Goal: Task Accomplishment & Management: Manage account settings

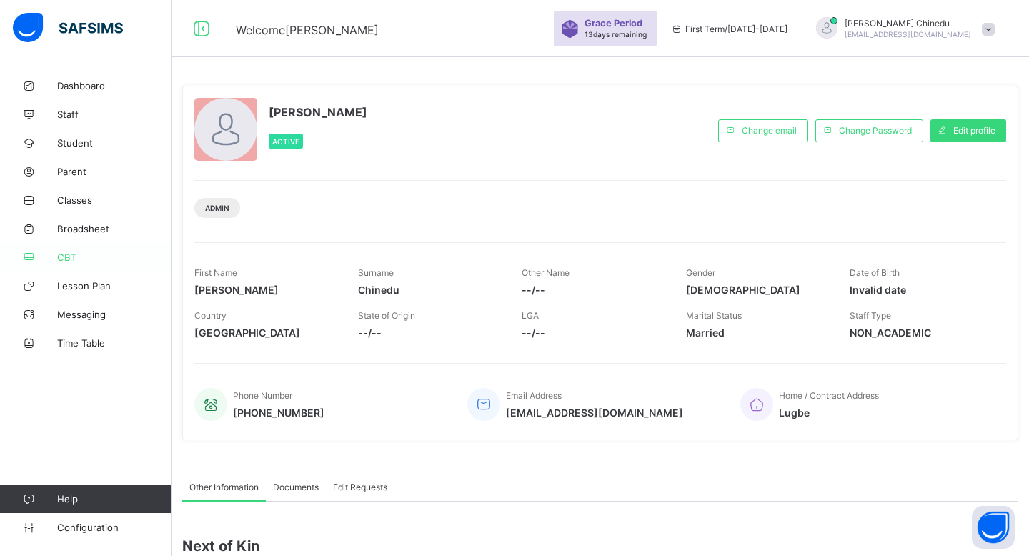
click at [57, 254] on span "CBT" at bounding box center [114, 257] width 114 height 11
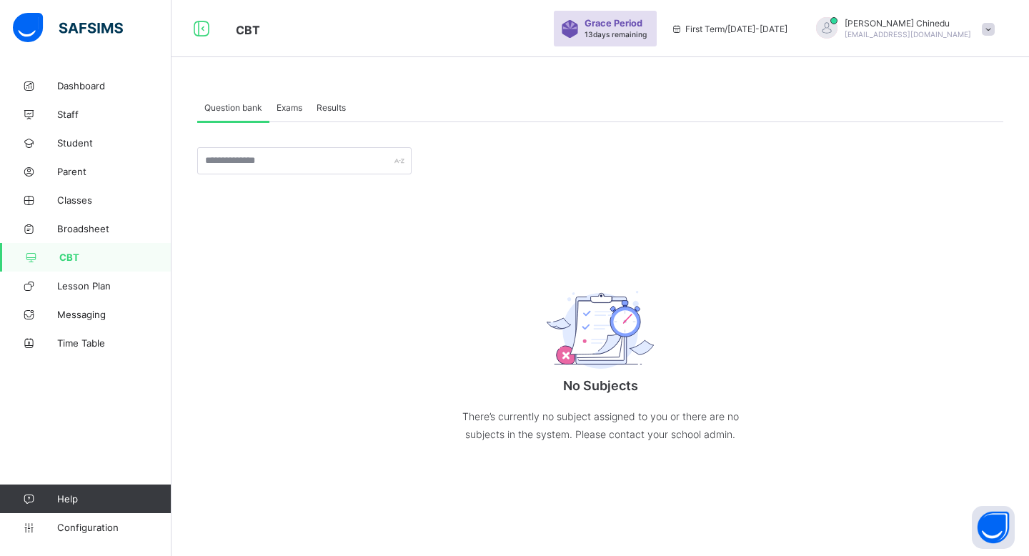
click at [292, 111] on span "Exams" at bounding box center [290, 107] width 26 height 11
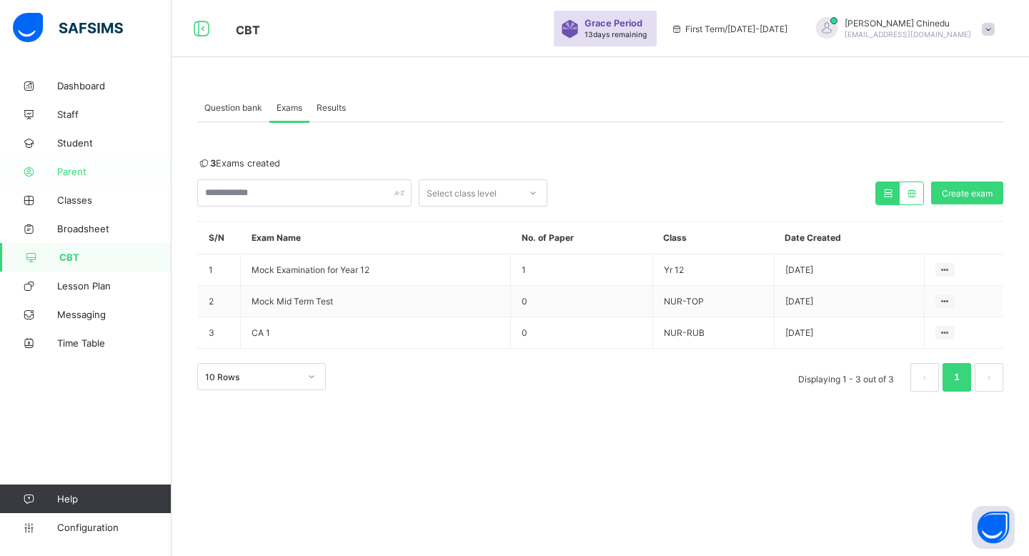
click at [82, 177] on link "Parent" at bounding box center [86, 171] width 172 height 29
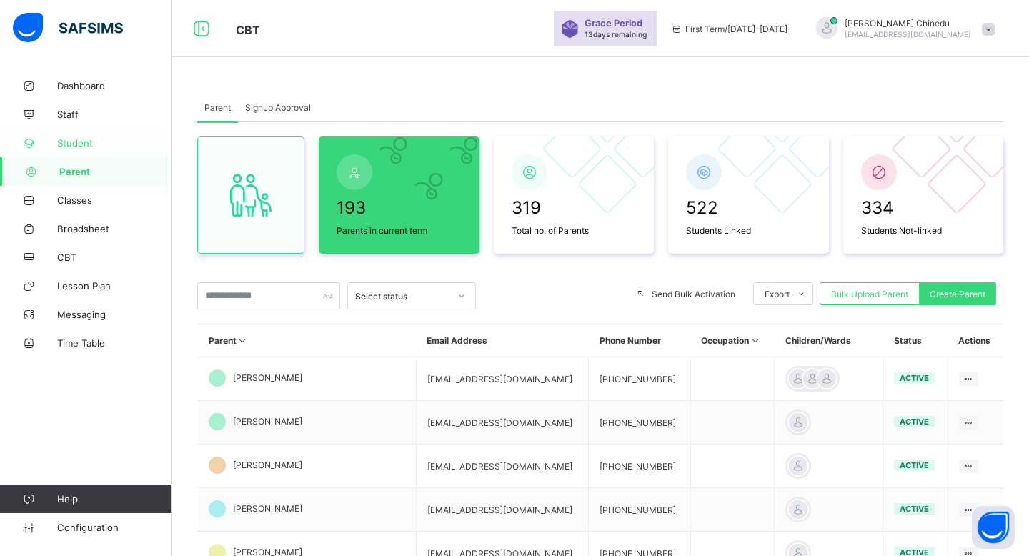
click at [69, 143] on span "Student" at bounding box center [114, 142] width 114 height 11
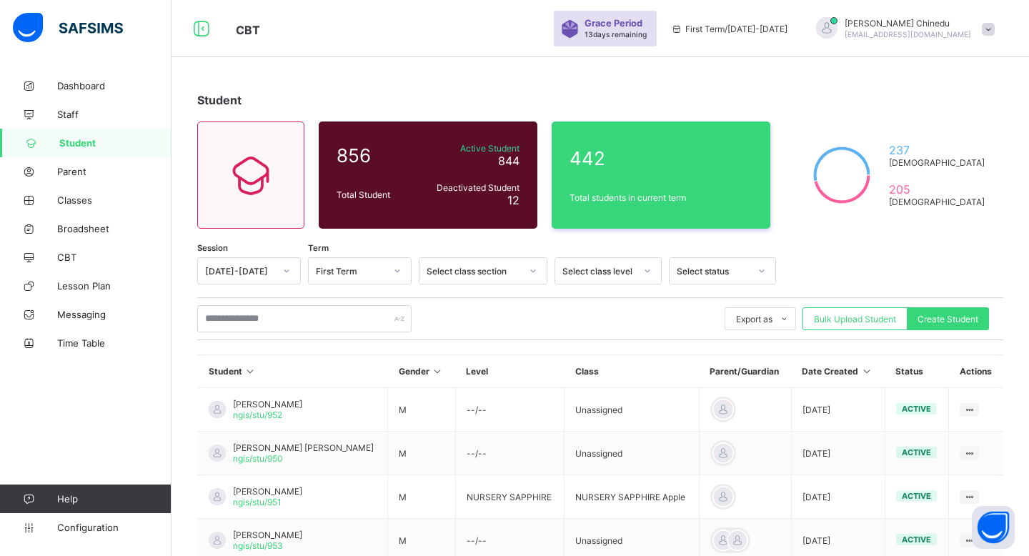
click at [282, 272] on icon at bounding box center [286, 271] width 9 height 14
click at [262, 319] on div "[DATE]-[DATE]" at bounding box center [249, 324] width 102 height 22
click at [284, 273] on icon at bounding box center [286, 271] width 9 height 14
click at [271, 302] on div "[DATE]-[DATE]" at bounding box center [249, 302] width 102 height 22
click at [711, 267] on div "Select status" at bounding box center [713, 271] width 73 height 11
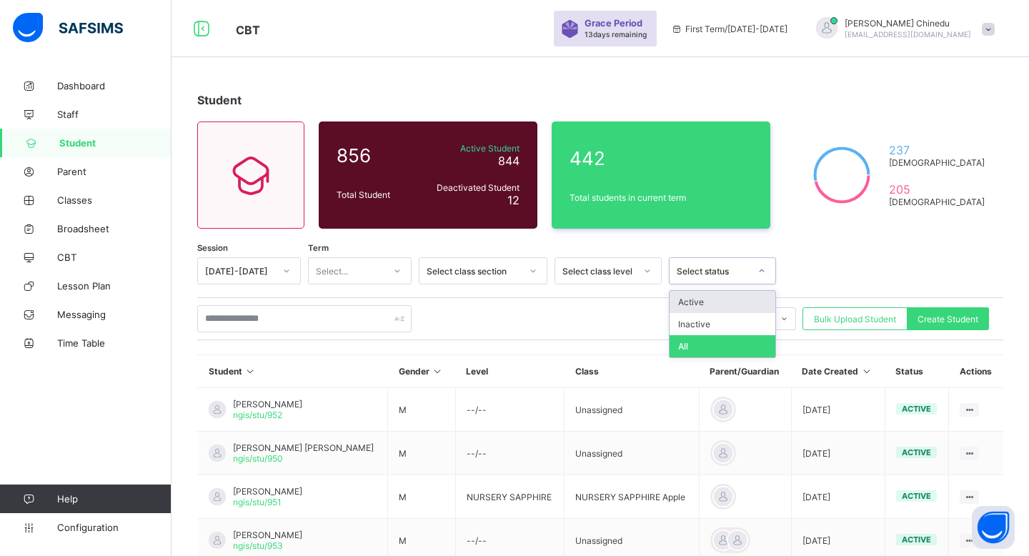
click at [693, 305] on div "Active" at bounding box center [723, 302] width 106 height 22
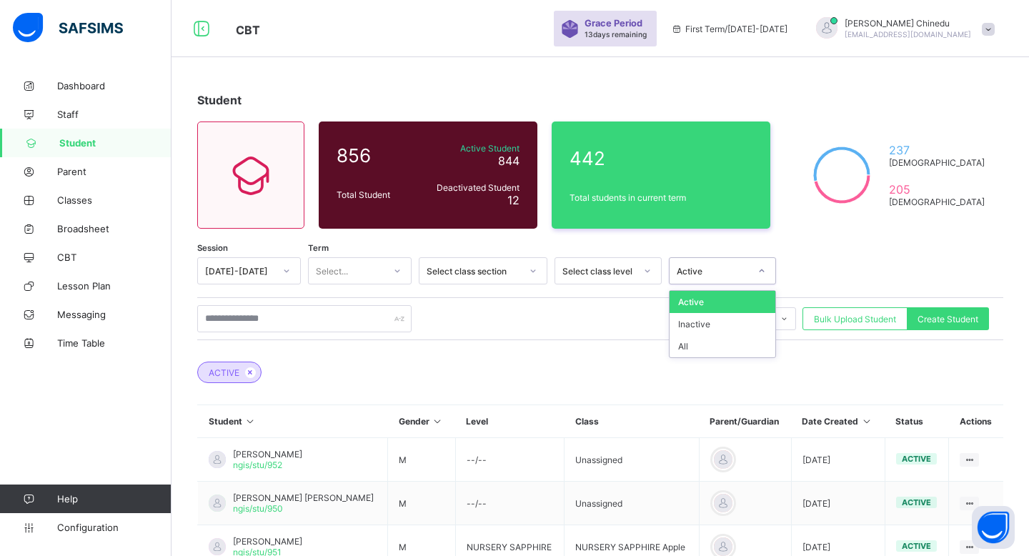
click at [716, 263] on div "Active" at bounding box center [709, 271] width 79 height 20
click at [693, 345] on div "All" at bounding box center [723, 346] width 106 height 22
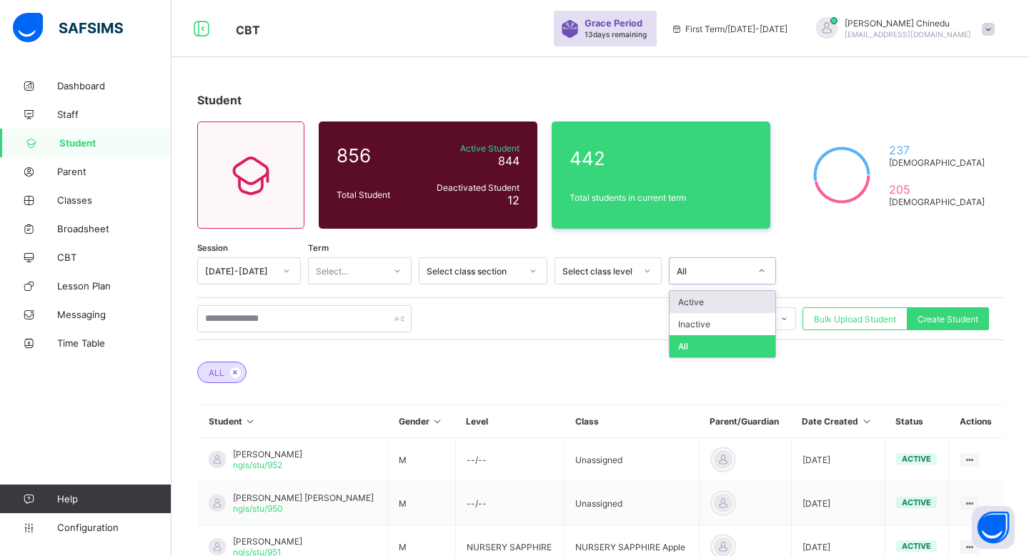
click at [723, 269] on div "All" at bounding box center [713, 271] width 73 height 11
click at [712, 307] on div "Active" at bounding box center [723, 302] width 106 height 22
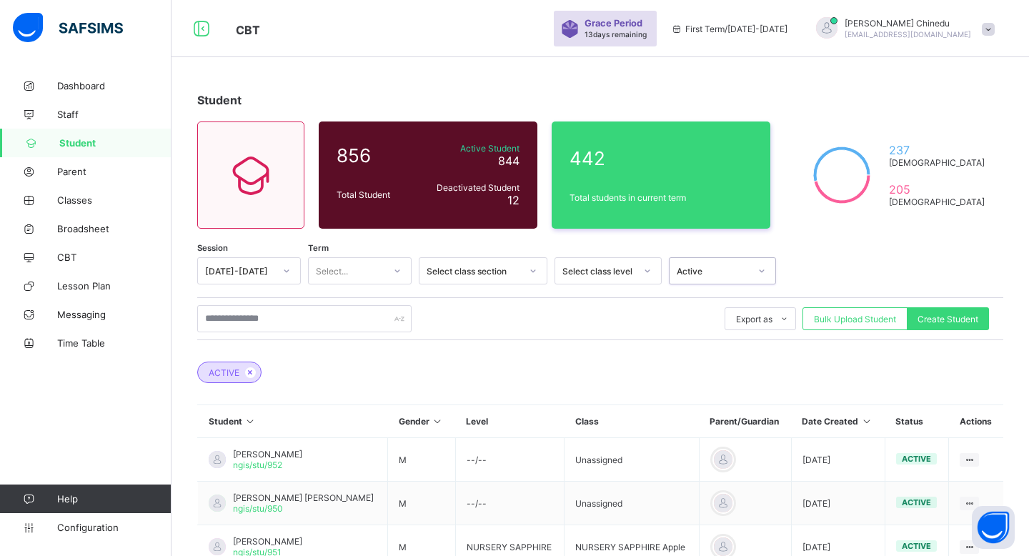
click at [270, 268] on div "[DATE]-[DATE]" at bounding box center [239, 271] width 69 height 11
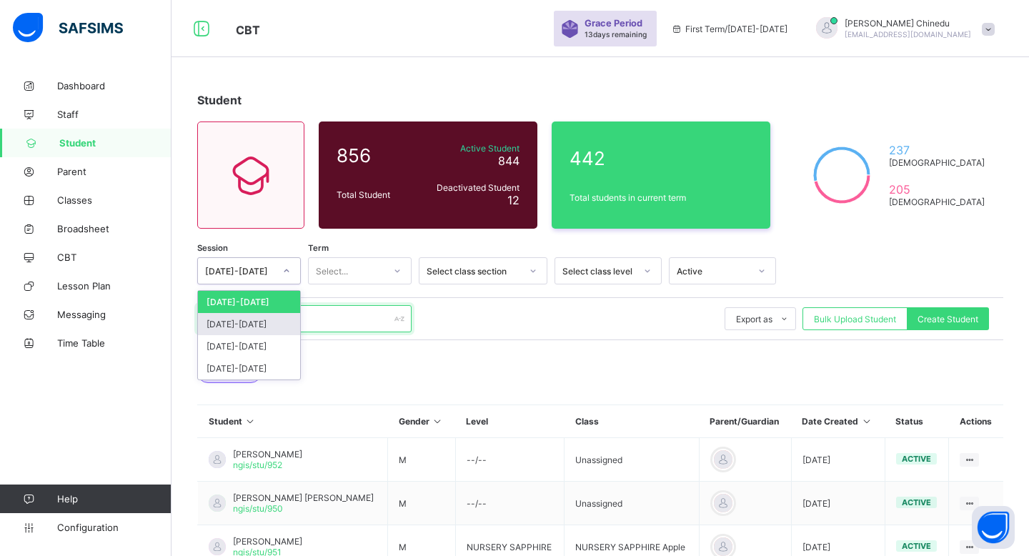
click at [355, 324] on input "text" at bounding box center [304, 318] width 214 height 27
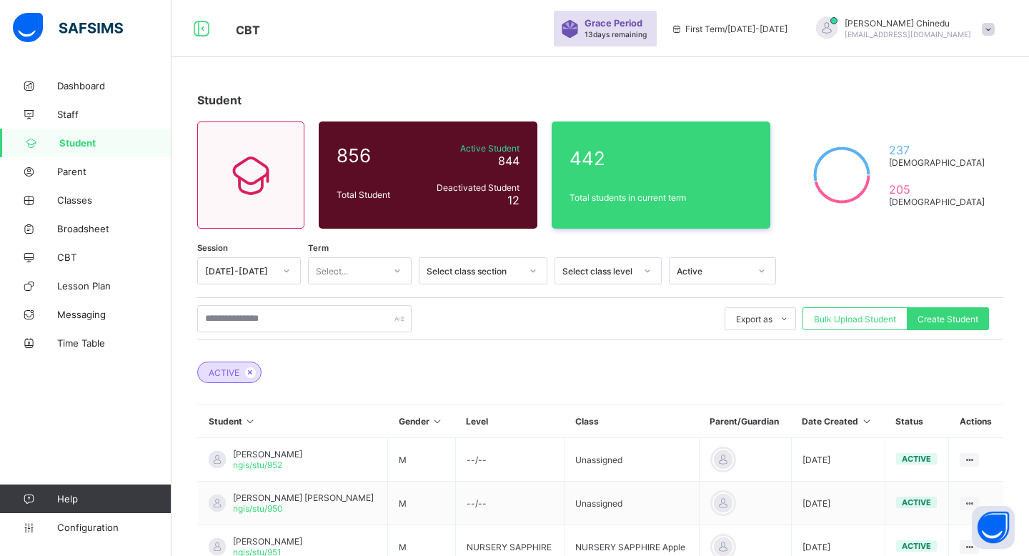
click at [249, 274] on div "[DATE]-[DATE]" at bounding box center [239, 271] width 69 height 11
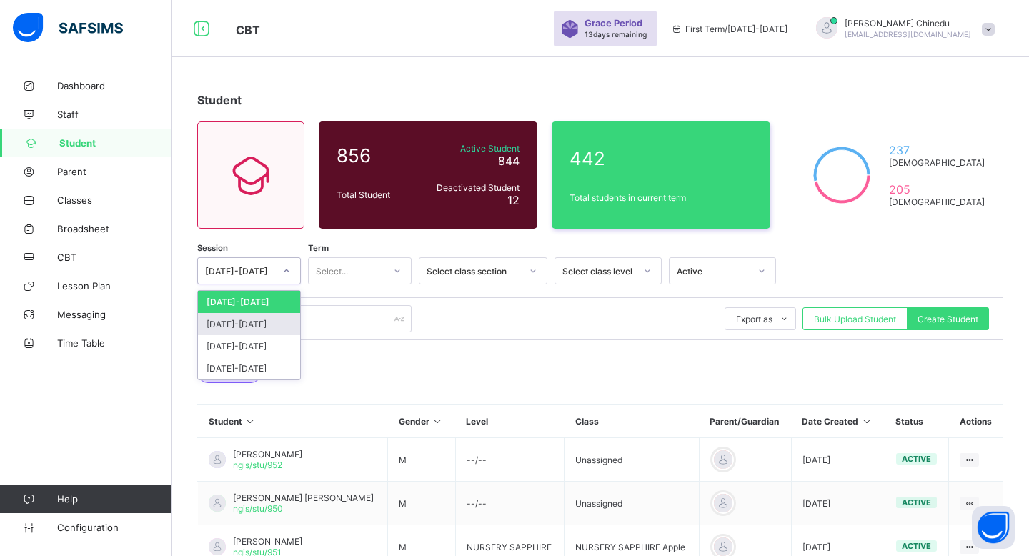
click at [256, 320] on div "[DATE]-[DATE]" at bounding box center [249, 324] width 102 height 22
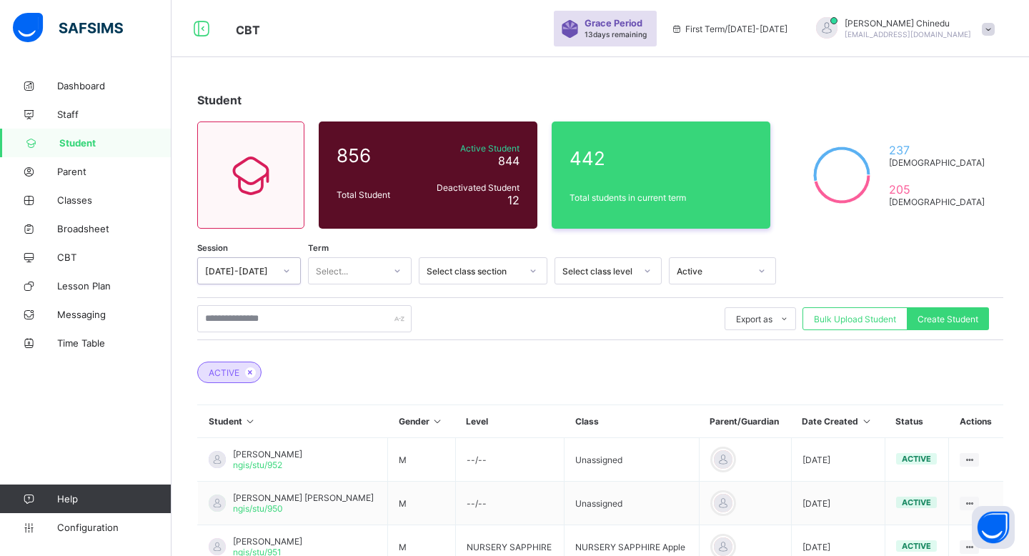
click at [272, 273] on div "[DATE]-[DATE]" at bounding box center [239, 271] width 69 height 11
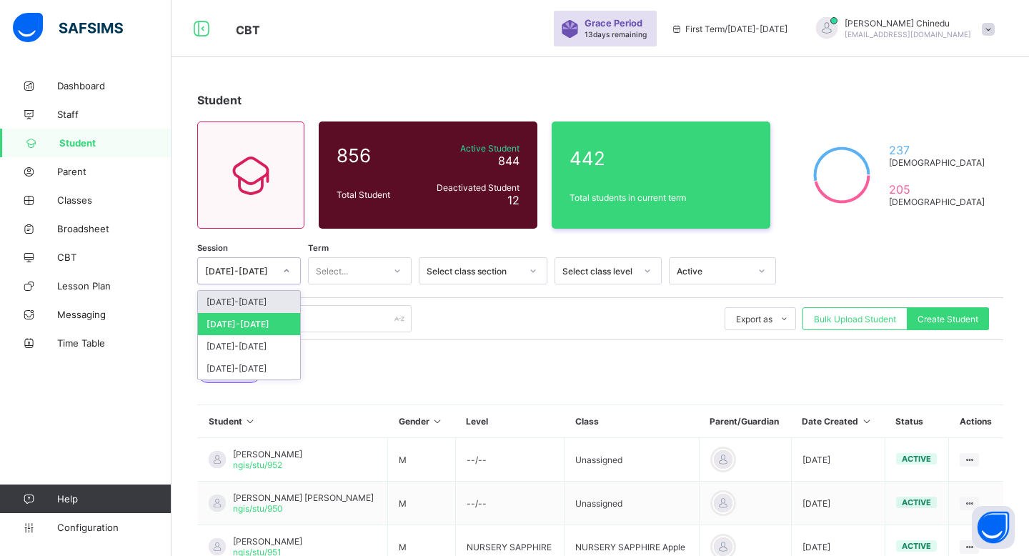
click at [269, 300] on div "[DATE]-[DATE]" at bounding box center [249, 302] width 102 height 22
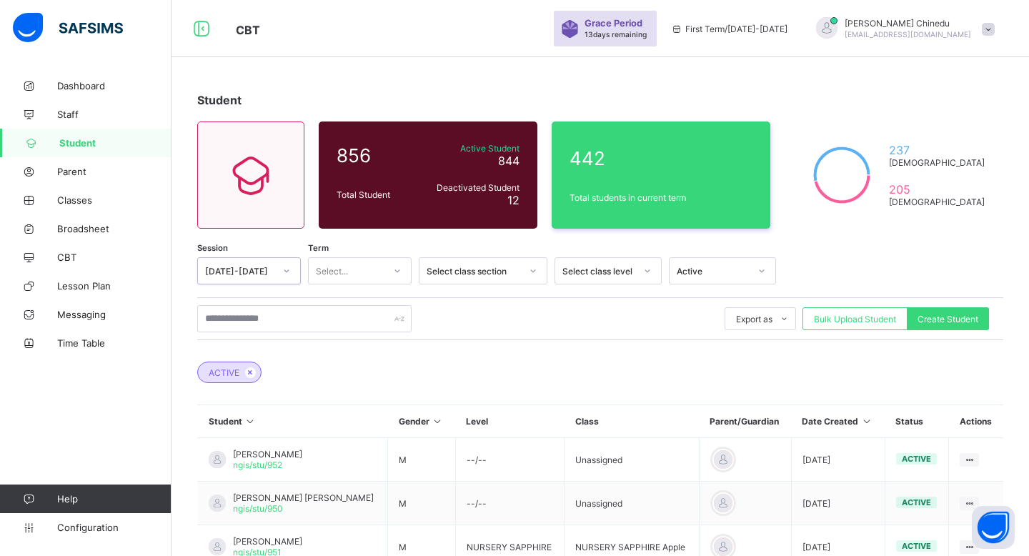
click at [633, 271] on div "Select class level" at bounding box center [599, 271] width 73 height 11
click at [517, 268] on div "Select class section" at bounding box center [474, 271] width 94 height 11
click at [397, 264] on div at bounding box center [397, 271] width 24 height 23
click at [363, 302] on div "First Term" at bounding box center [360, 302] width 102 height 22
click at [590, 267] on div "Select class level" at bounding box center [599, 271] width 73 height 11
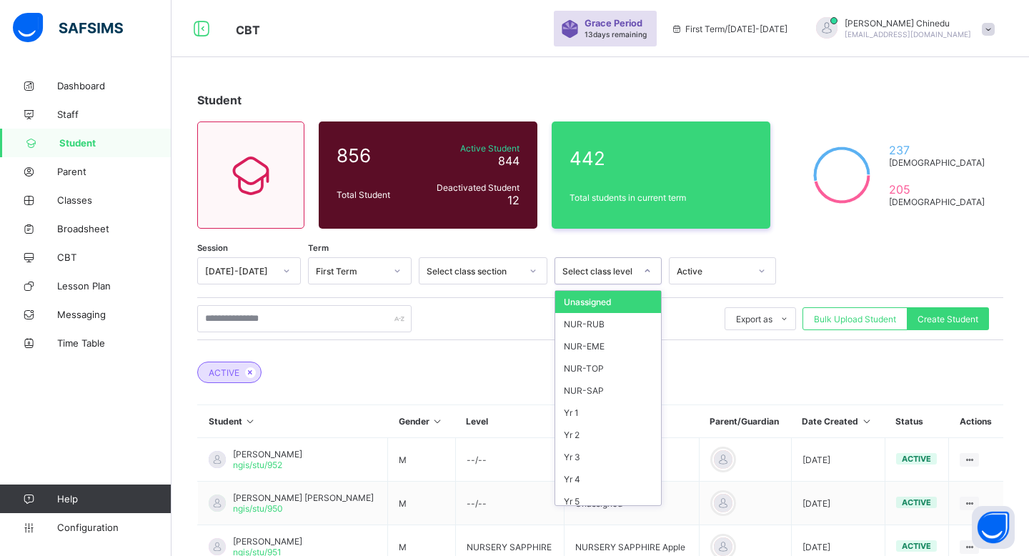
click at [513, 321] on div "Export as Pdf Report Excel Report Excel Report (LMS) Bulk Upload Student Create…" at bounding box center [600, 318] width 806 height 27
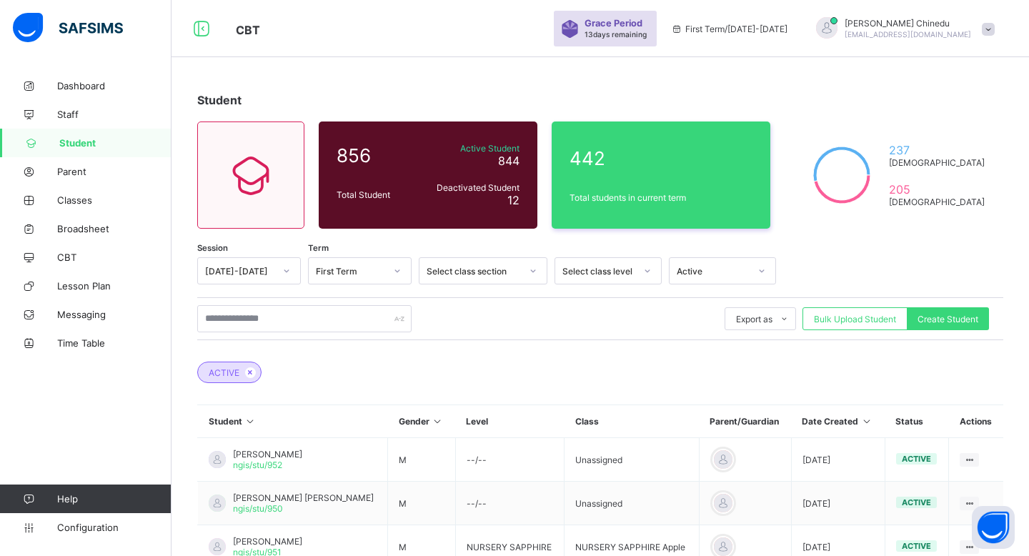
click at [502, 269] on div "Select class section" at bounding box center [474, 271] width 94 height 11
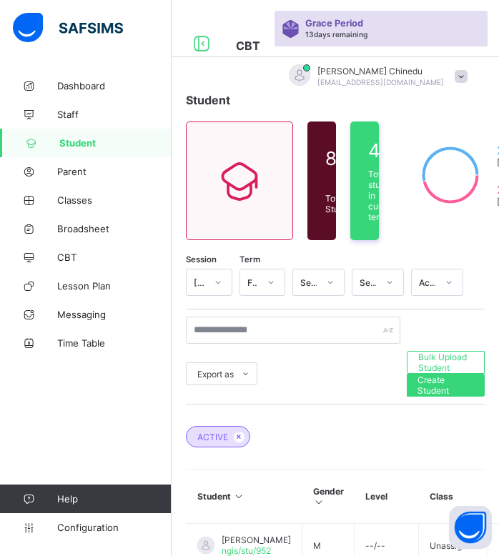
click at [270, 283] on icon at bounding box center [271, 282] width 9 height 14
click at [257, 317] on div "First Term" at bounding box center [262, 318] width 45 height 33
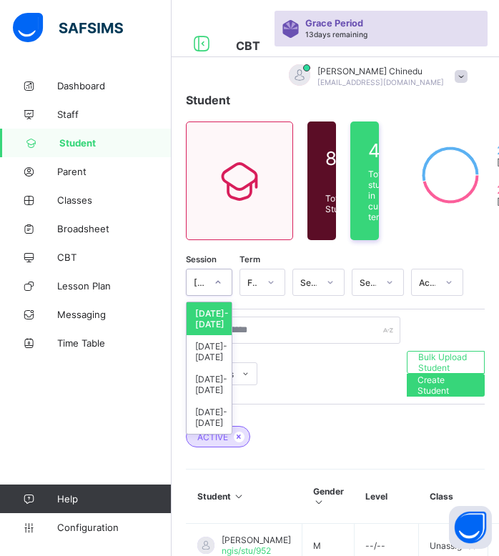
click at [228, 280] on div at bounding box center [218, 282] width 24 height 23
click at [215, 342] on div "[DATE]-[DATE]" at bounding box center [209, 351] width 45 height 33
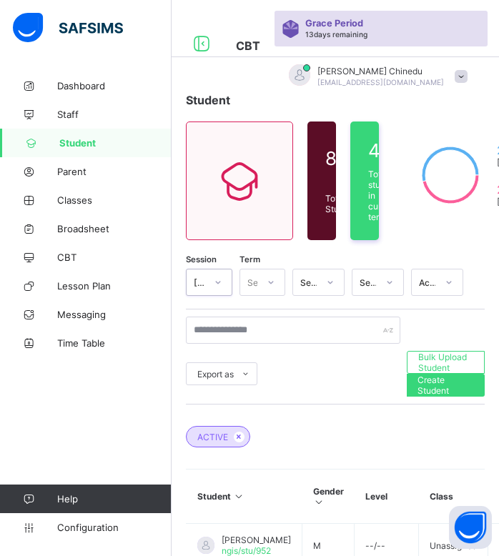
click at [261, 273] on div at bounding box center [271, 282] width 24 height 23
click at [253, 340] on div "Second Term" at bounding box center [262, 351] width 45 height 33
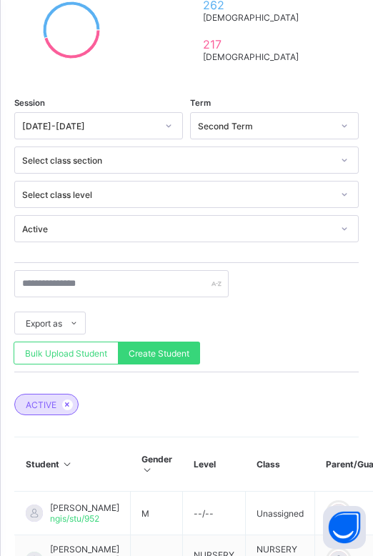
scroll to position [438, 0]
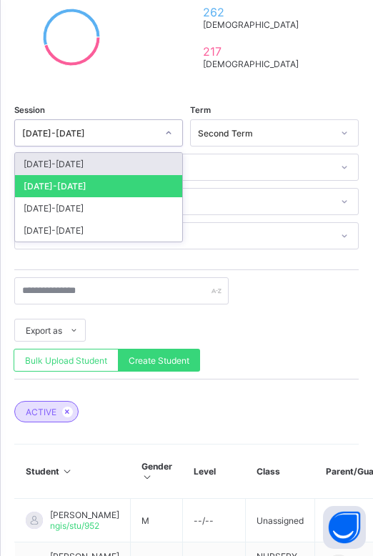
click at [162, 127] on div at bounding box center [169, 133] width 24 height 23
click at [142, 158] on div "[DATE]-[DATE]" at bounding box center [98, 164] width 167 height 22
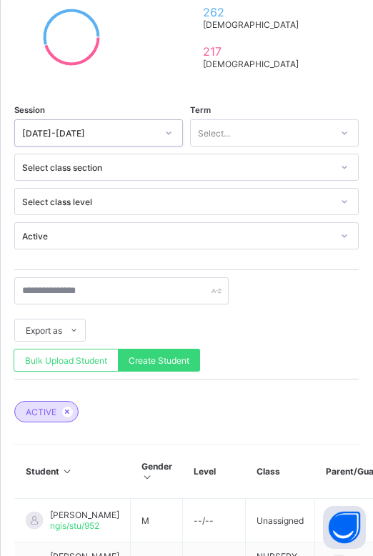
click at [221, 132] on div "Select..." at bounding box center [214, 132] width 32 height 27
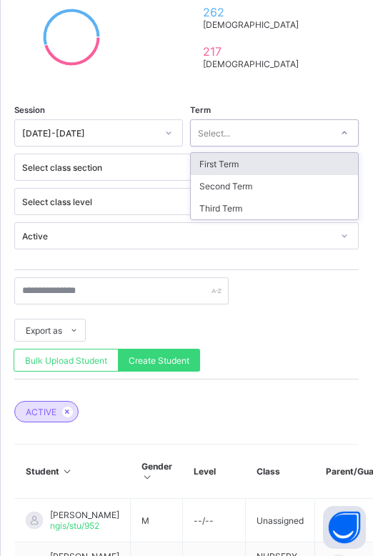
click at [226, 159] on div "First Term" at bounding box center [274, 164] width 167 height 22
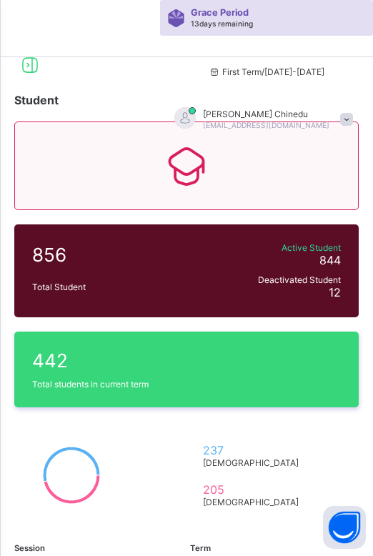
scroll to position [448, 172]
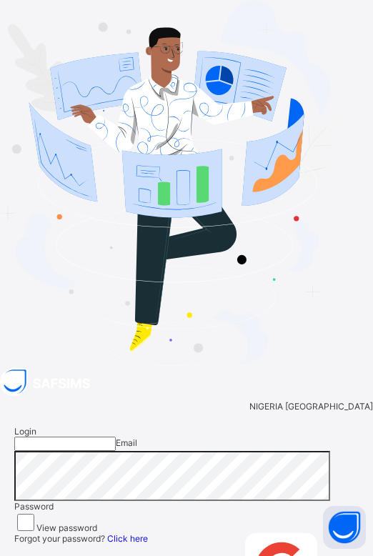
click at [116, 437] on input "email" at bounding box center [65, 444] width 102 height 14
type input "**********"
click at [280, 412] on div "**********" at bounding box center [186, 522] width 373 height 221
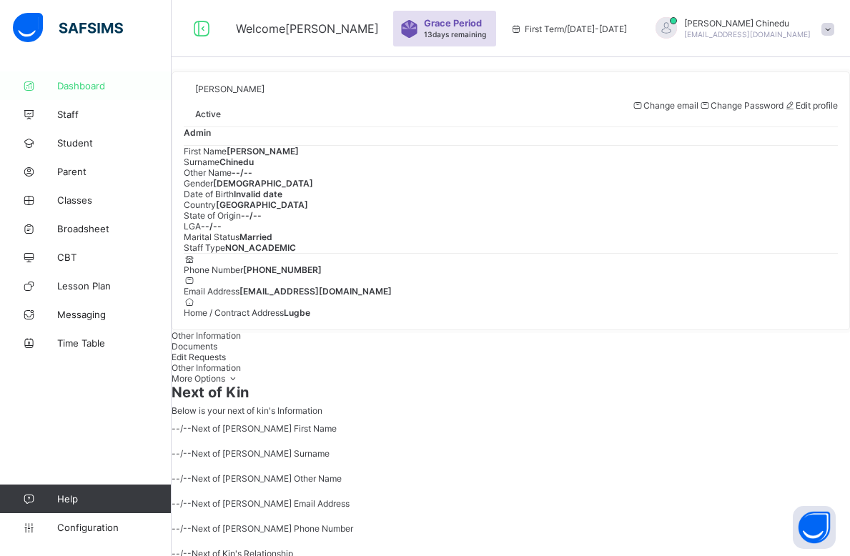
click at [85, 84] on span "Dashboard" at bounding box center [114, 85] width 114 height 11
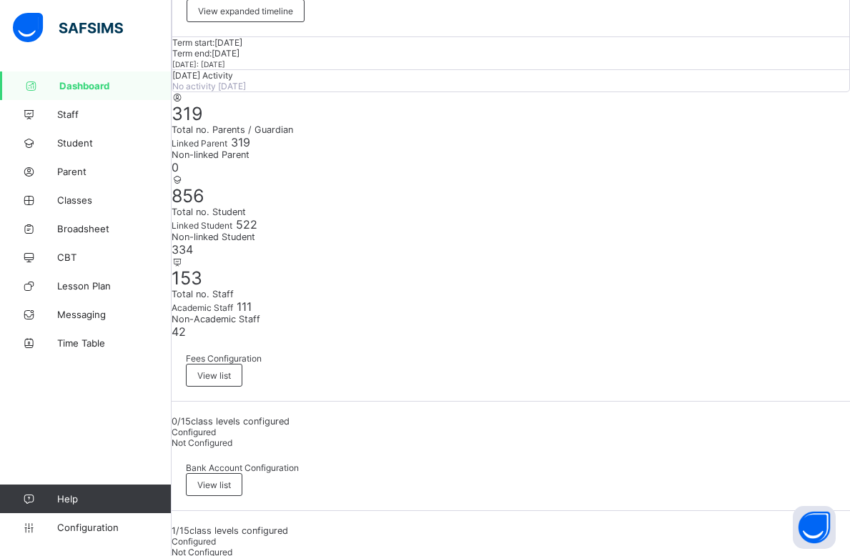
scroll to position [156, 0]
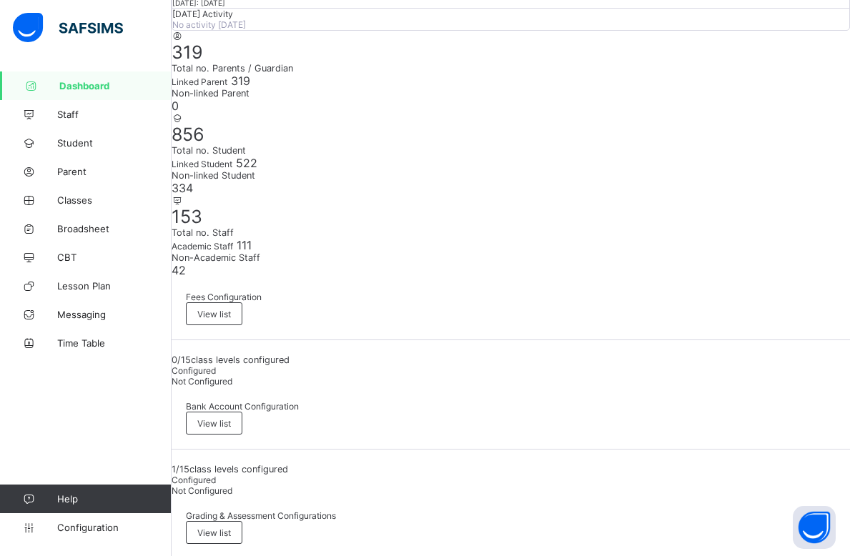
scroll to position [204, 0]
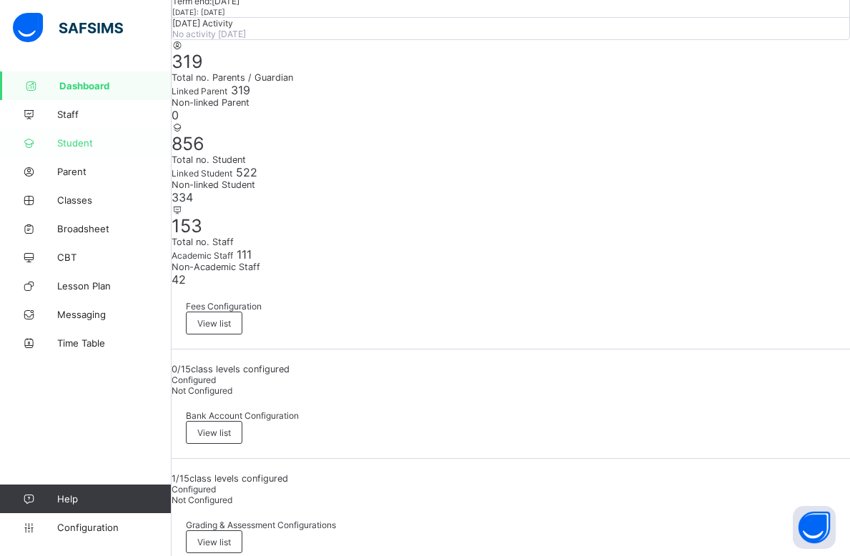
click at [73, 140] on span "Student" at bounding box center [114, 142] width 114 height 11
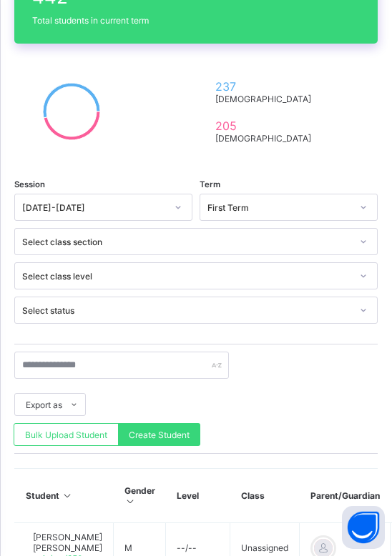
scroll to position [357, 0]
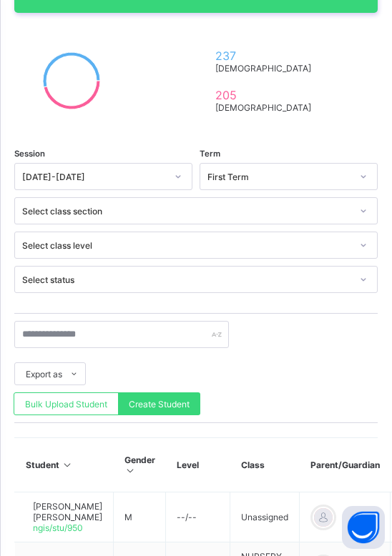
scroll to position [406, 0]
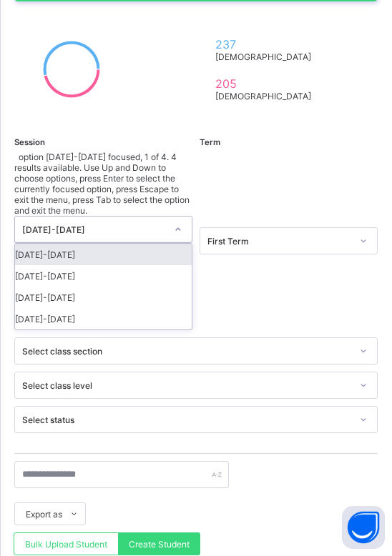
click at [176, 222] on icon at bounding box center [178, 229] width 9 height 14
click at [157, 244] on div "[DATE]-[DATE]" at bounding box center [103, 254] width 177 height 21
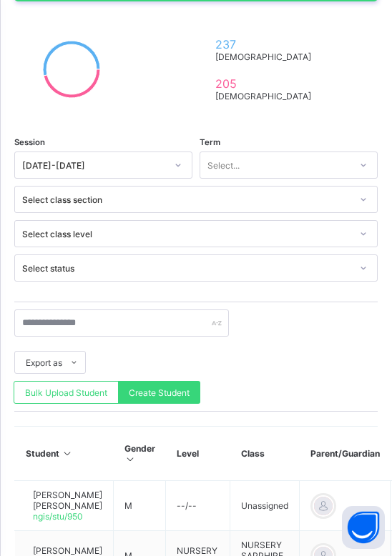
click at [175, 170] on div at bounding box center [178, 165] width 24 height 23
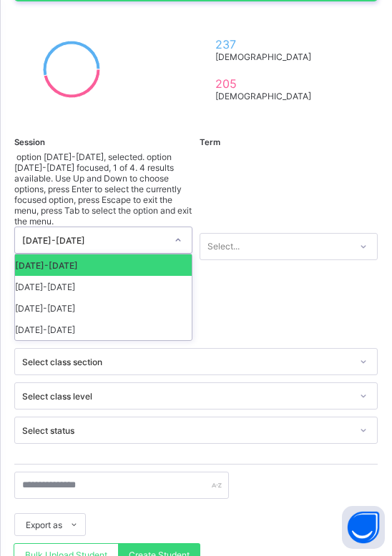
click at [159, 254] on div "[DATE]-[DATE]" at bounding box center [103, 264] width 177 height 21
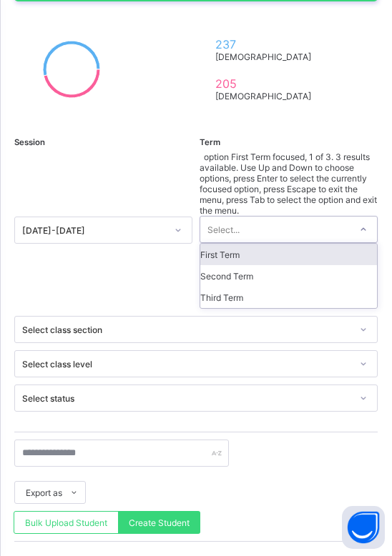
click at [260, 217] on div "Select..." at bounding box center [274, 230] width 149 height 26
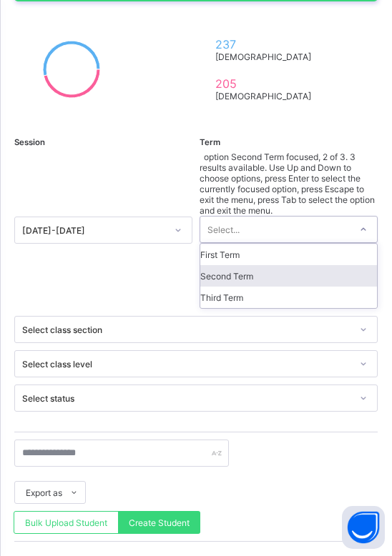
click at [252, 265] on div "Second Term" at bounding box center [288, 275] width 177 height 21
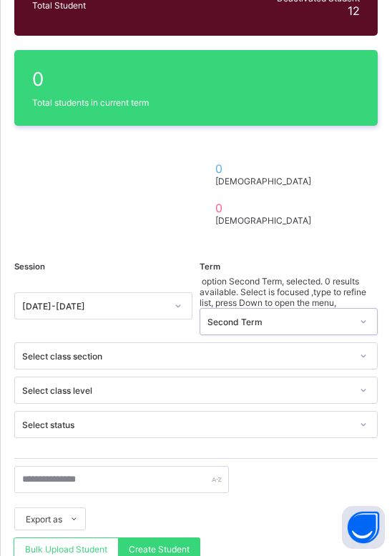
scroll to position [279, 0]
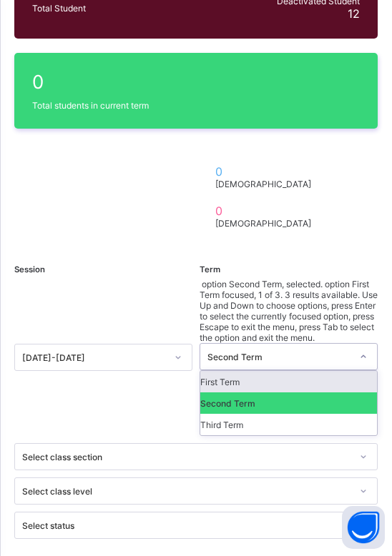
click at [312, 352] on div "Second Term" at bounding box center [279, 357] width 144 height 11
click at [287, 371] on div "First Term" at bounding box center [288, 381] width 177 height 21
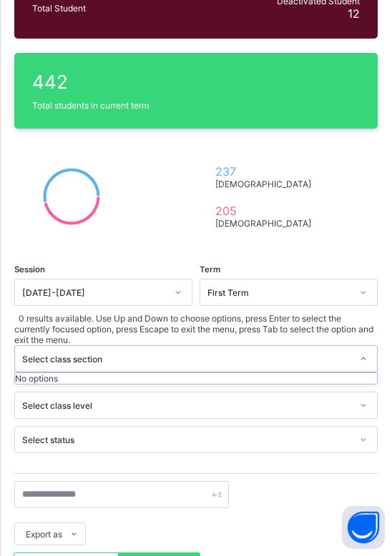
click at [353, 347] on div at bounding box center [363, 358] width 24 height 23
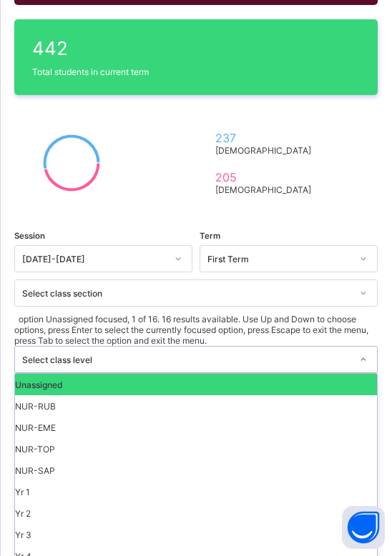
click at [356, 354] on div "option Unassigned focused, 1 of 16. 16 results available. Use Up and Down to ch…" at bounding box center [195, 516] width 363 height 404
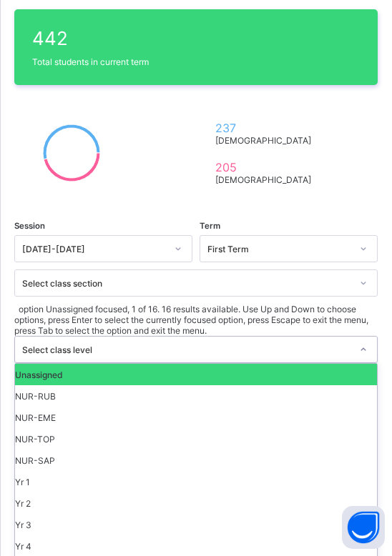
scroll to position [323, 0]
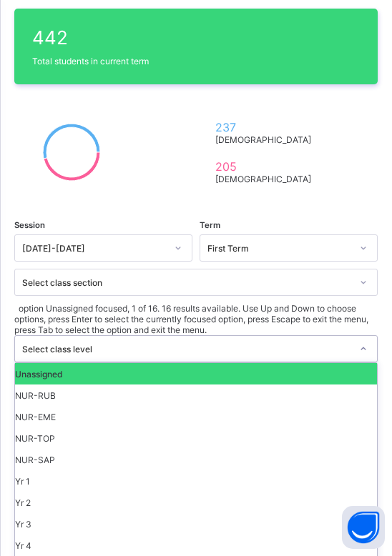
click at [355, 337] on div at bounding box center [363, 348] width 24 height 23
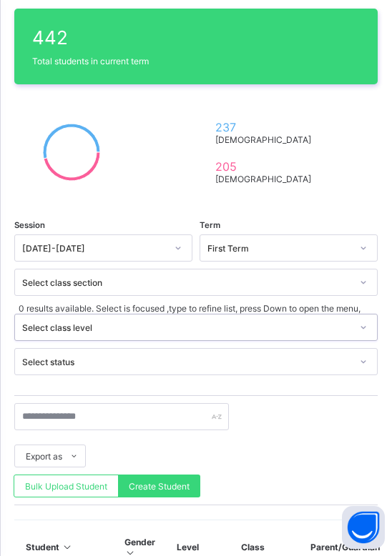
click at [357, 357] on div at bounding box center [363, 361] width 24 height 23
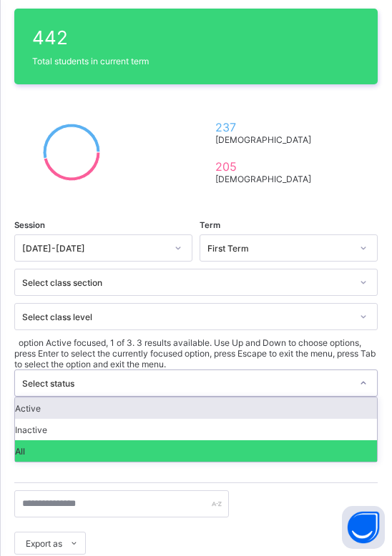
click at [280, 397] on div "Active" at bounding box center [196, 407] width 362 height 21
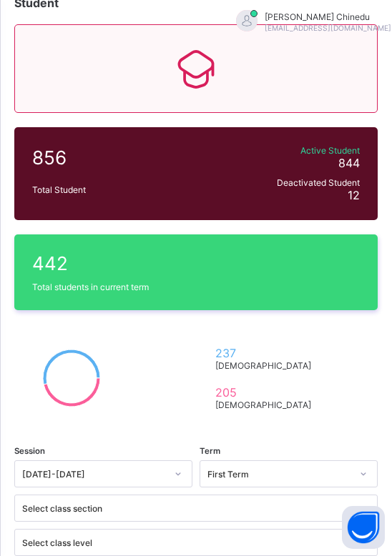
scroll to position [102, 0]
